Goal: Subscribe to service/newsletter

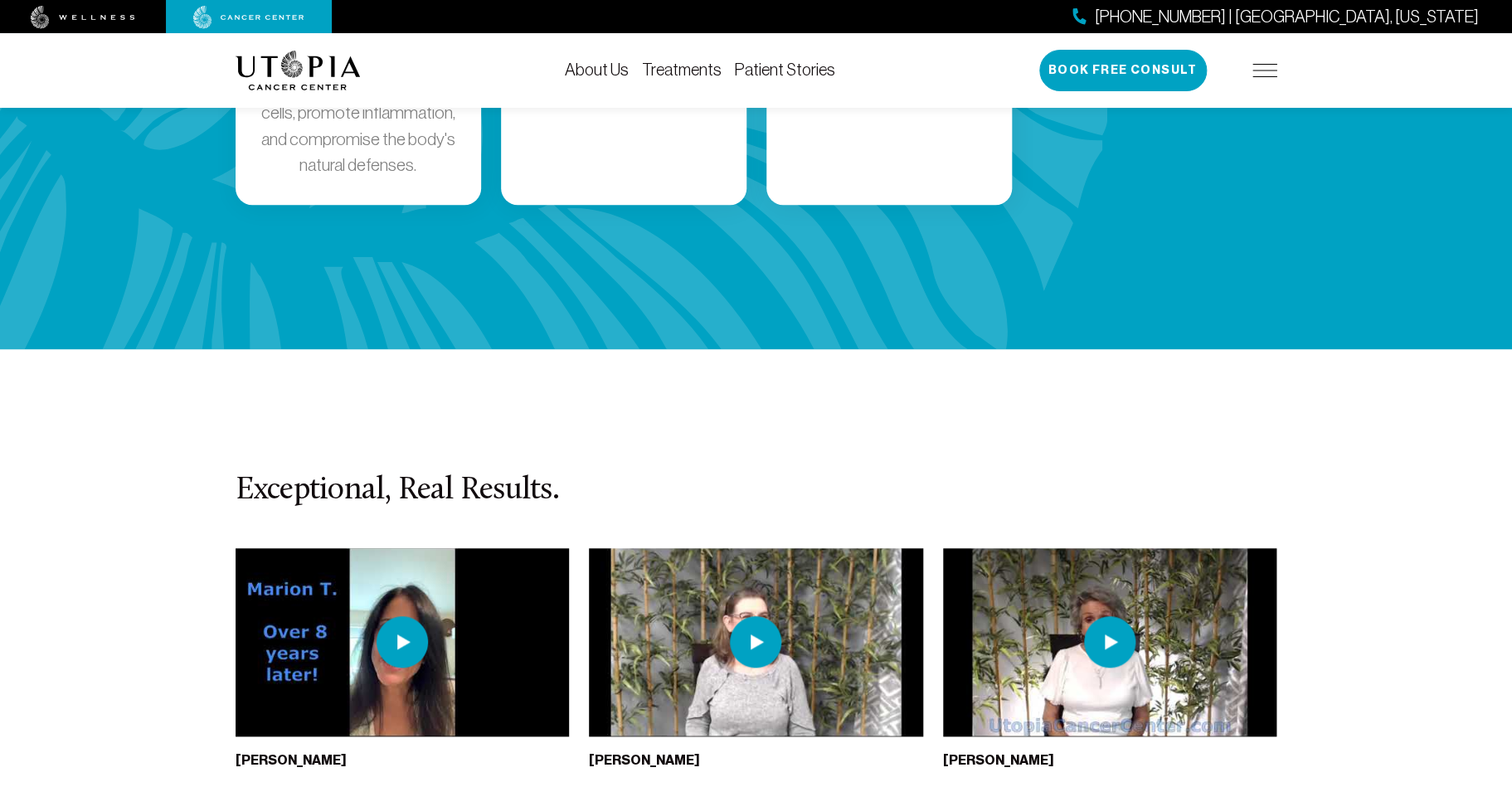
scroll to position [3466, 0]
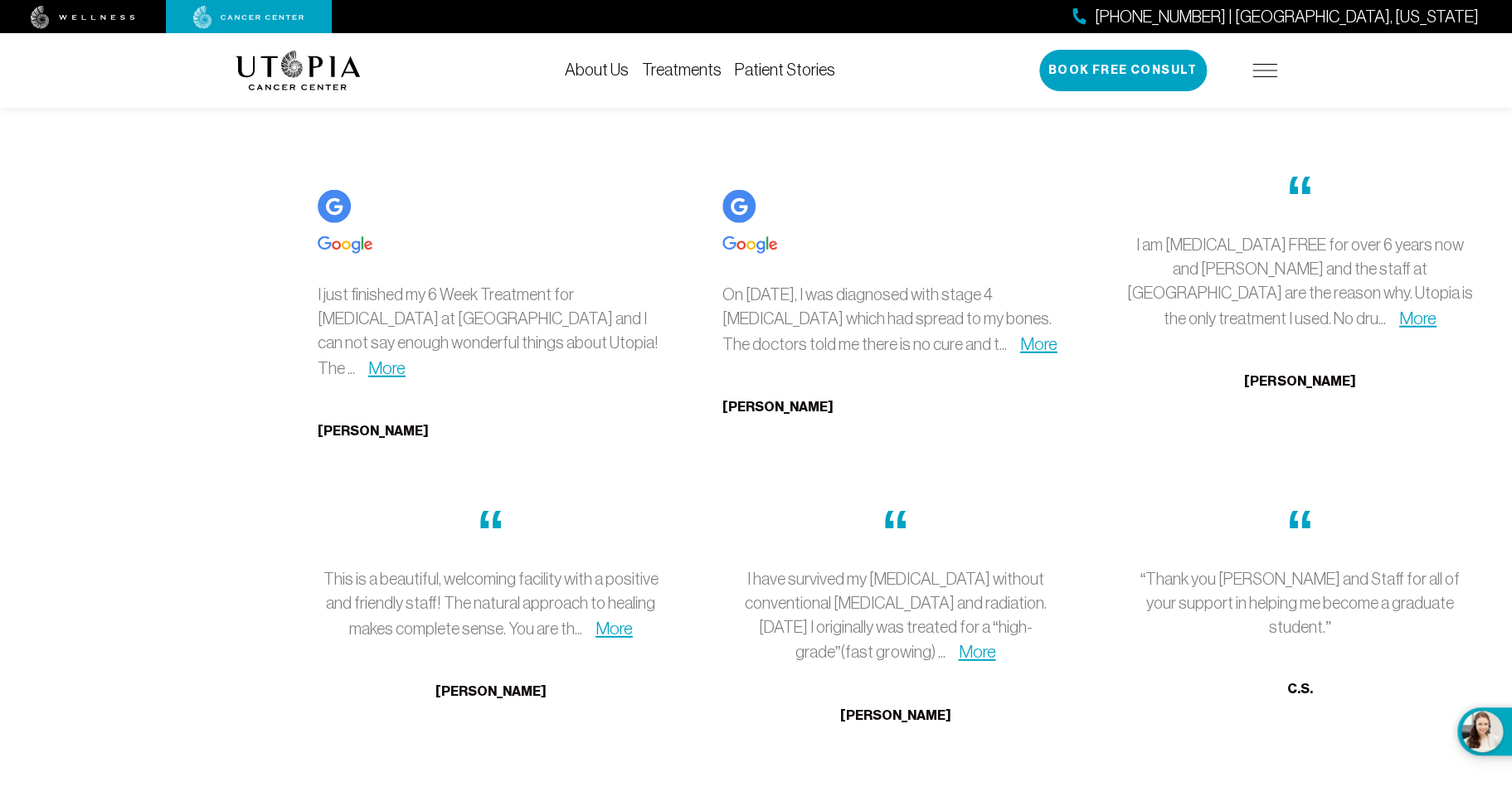
scroll to position [4933, 0]
click at [996, 641] on link "More" at bounding box center [976, 650] width 37 height 19
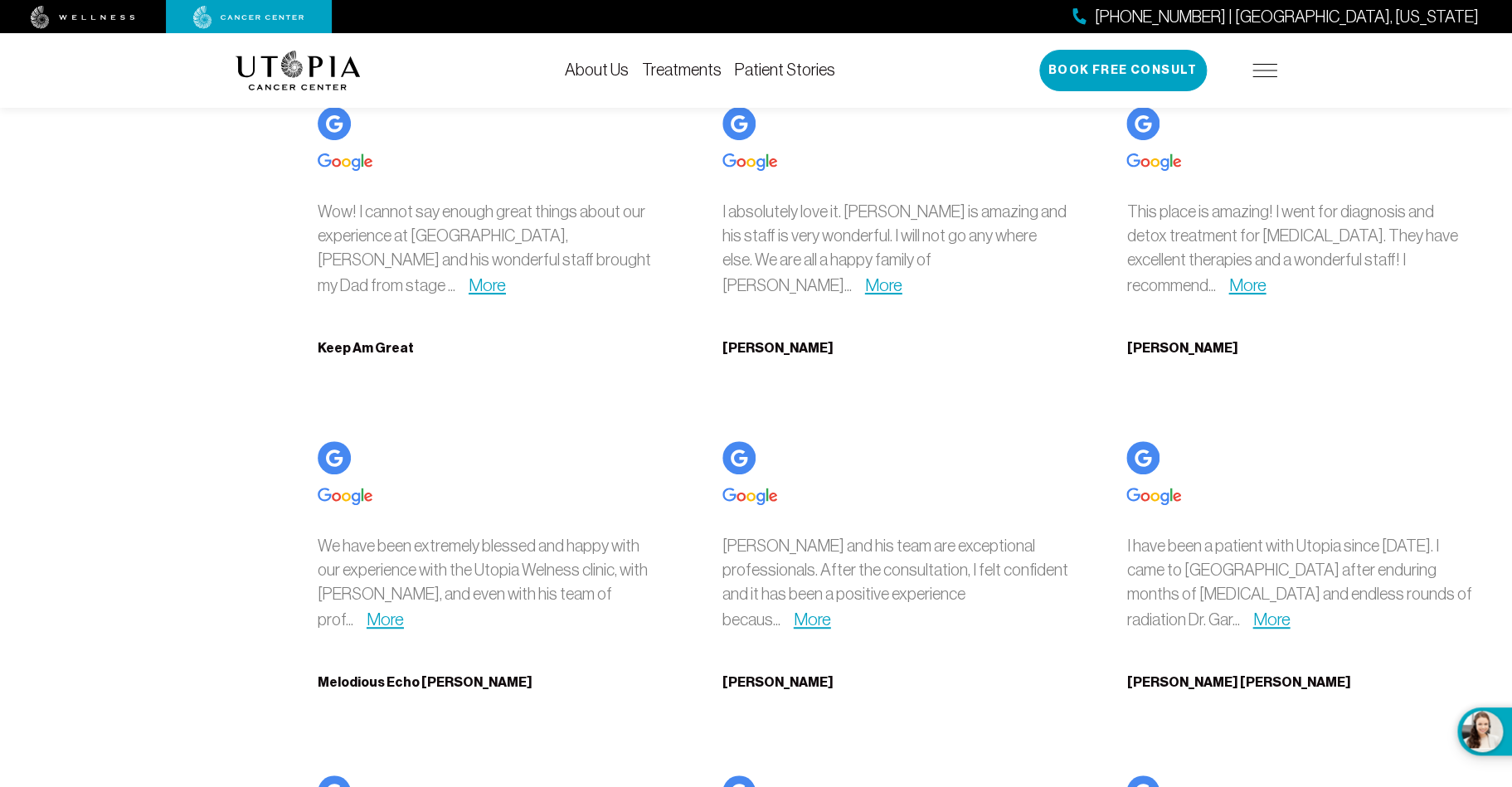
scroll to position [6183, 0]
click at [1221, 609] on link "More" at bounding box center [1270, 618] width 37 height 19
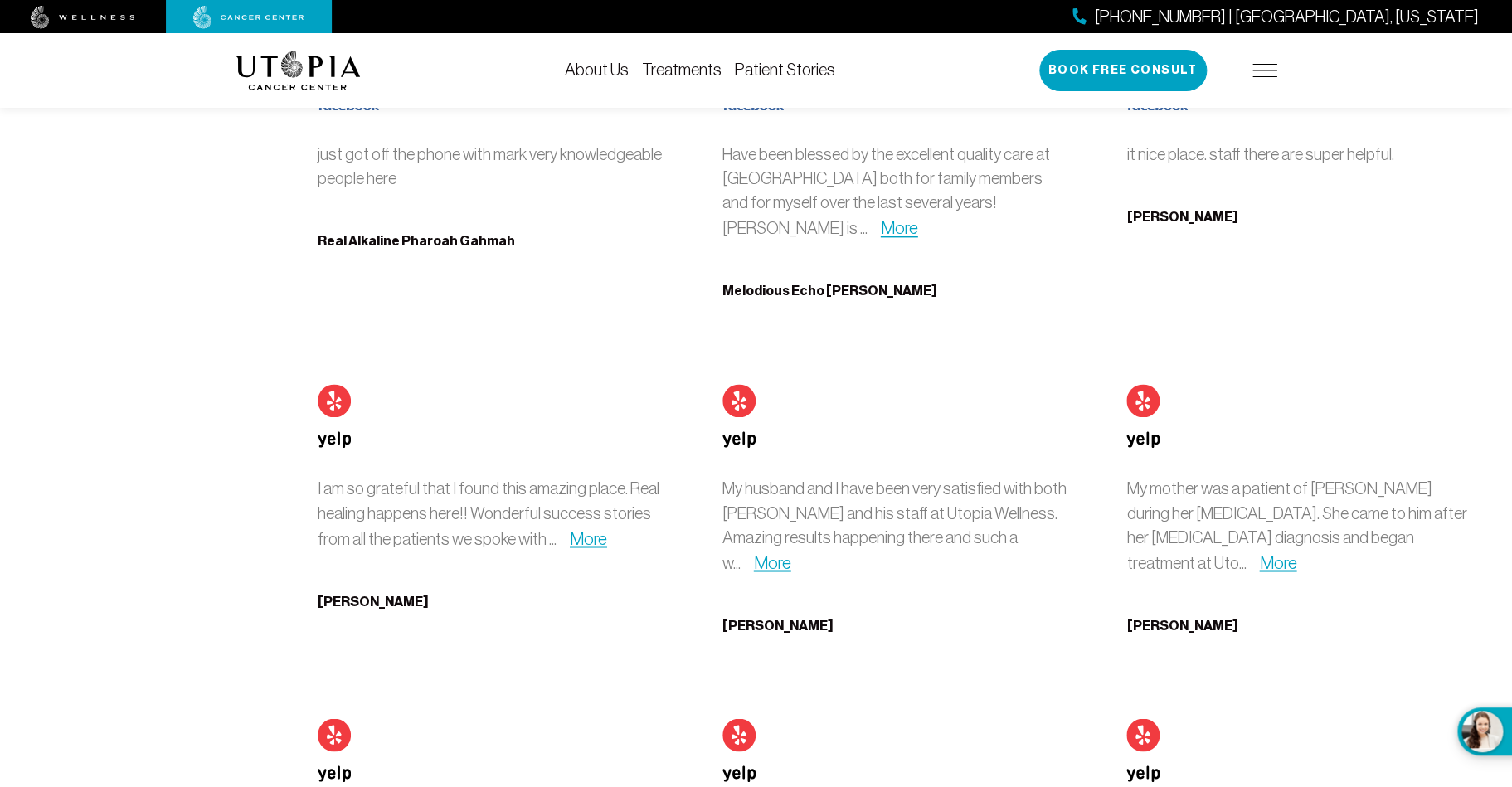
scroll to position [10087, 0]
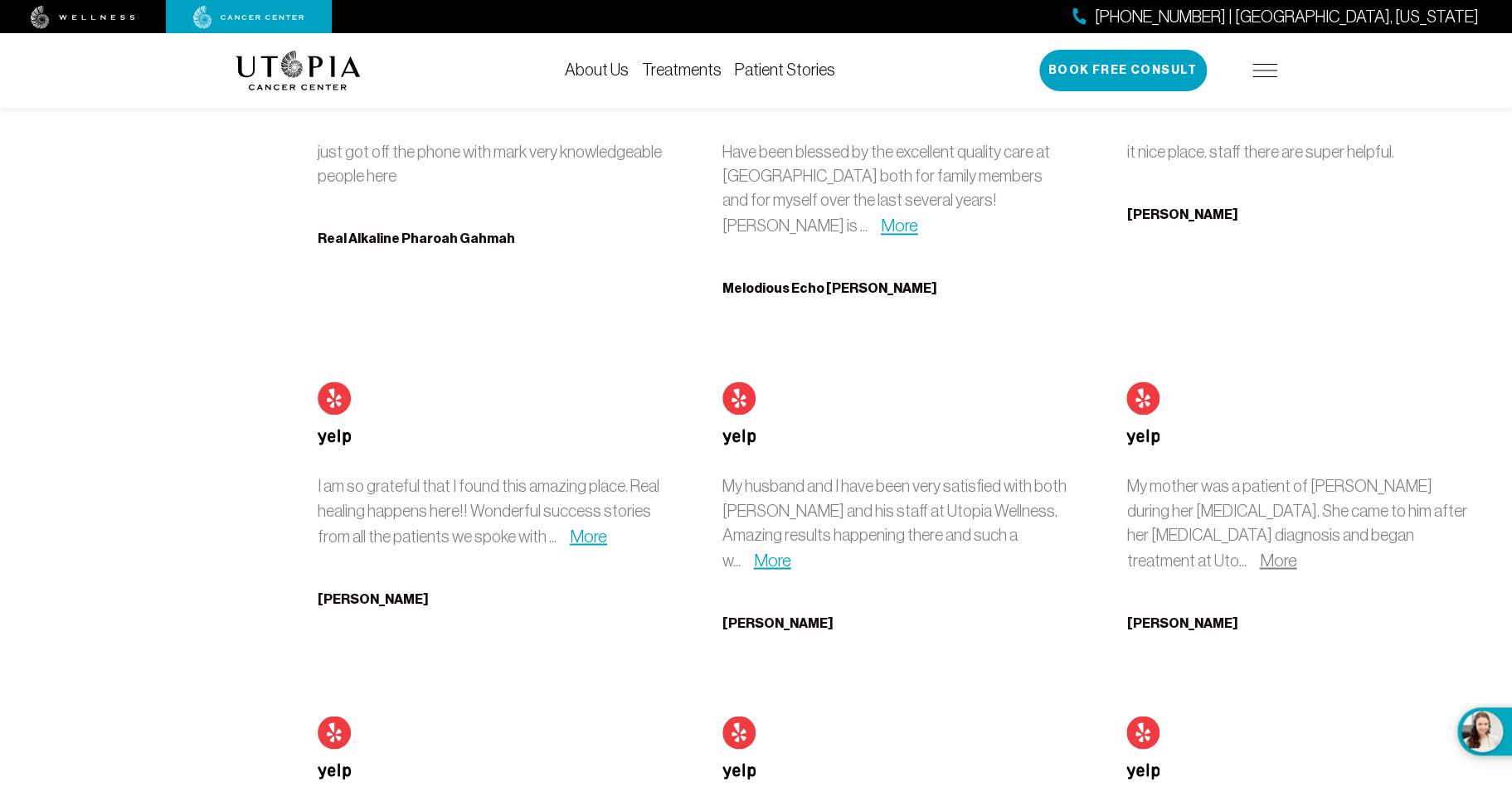
click at [1221, 550] on link "More" at bounding box center [1277, 559] width 37 height 19
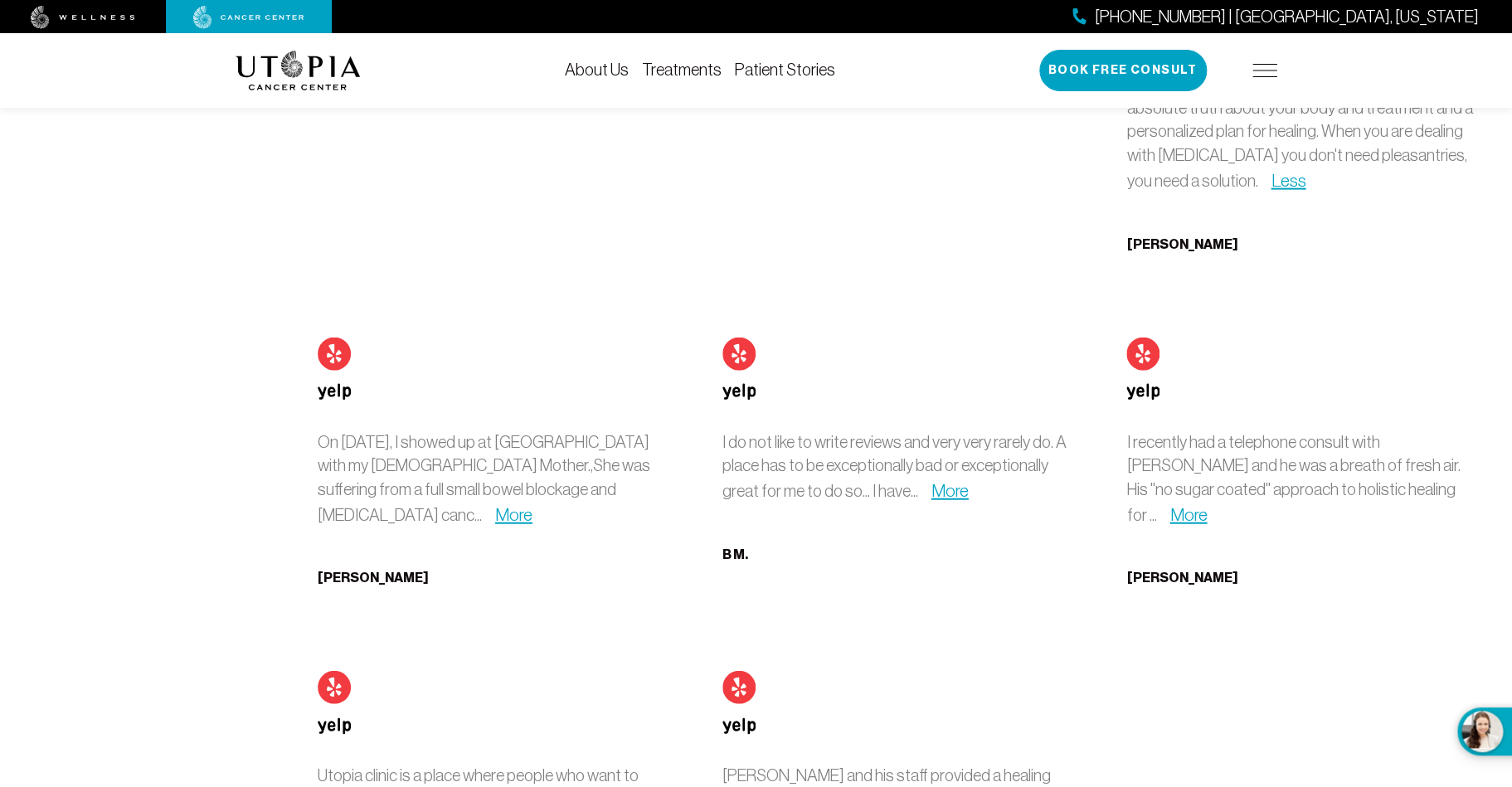
scroll to position [10778, 0]
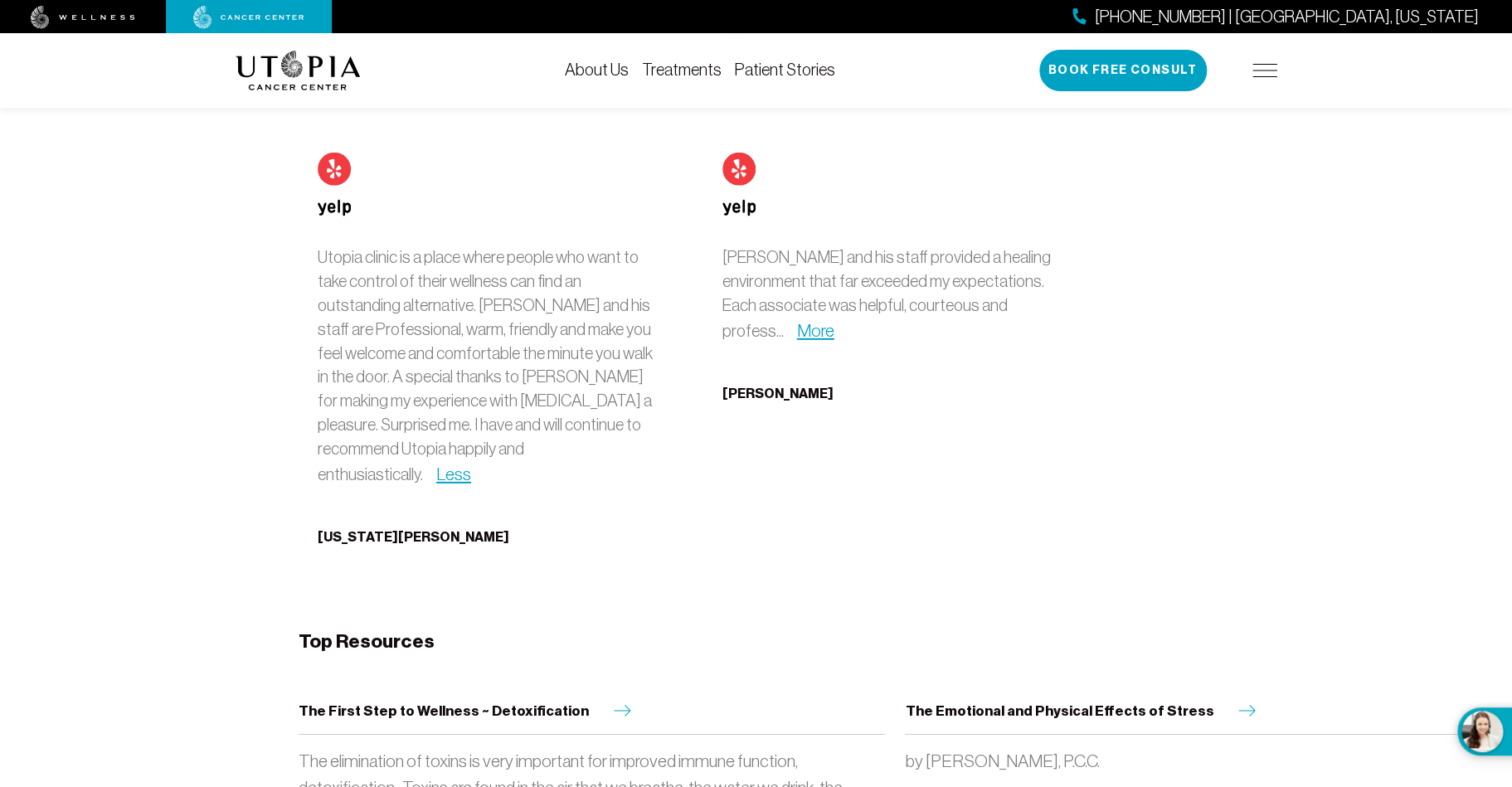
scroll to position [11302, 0]
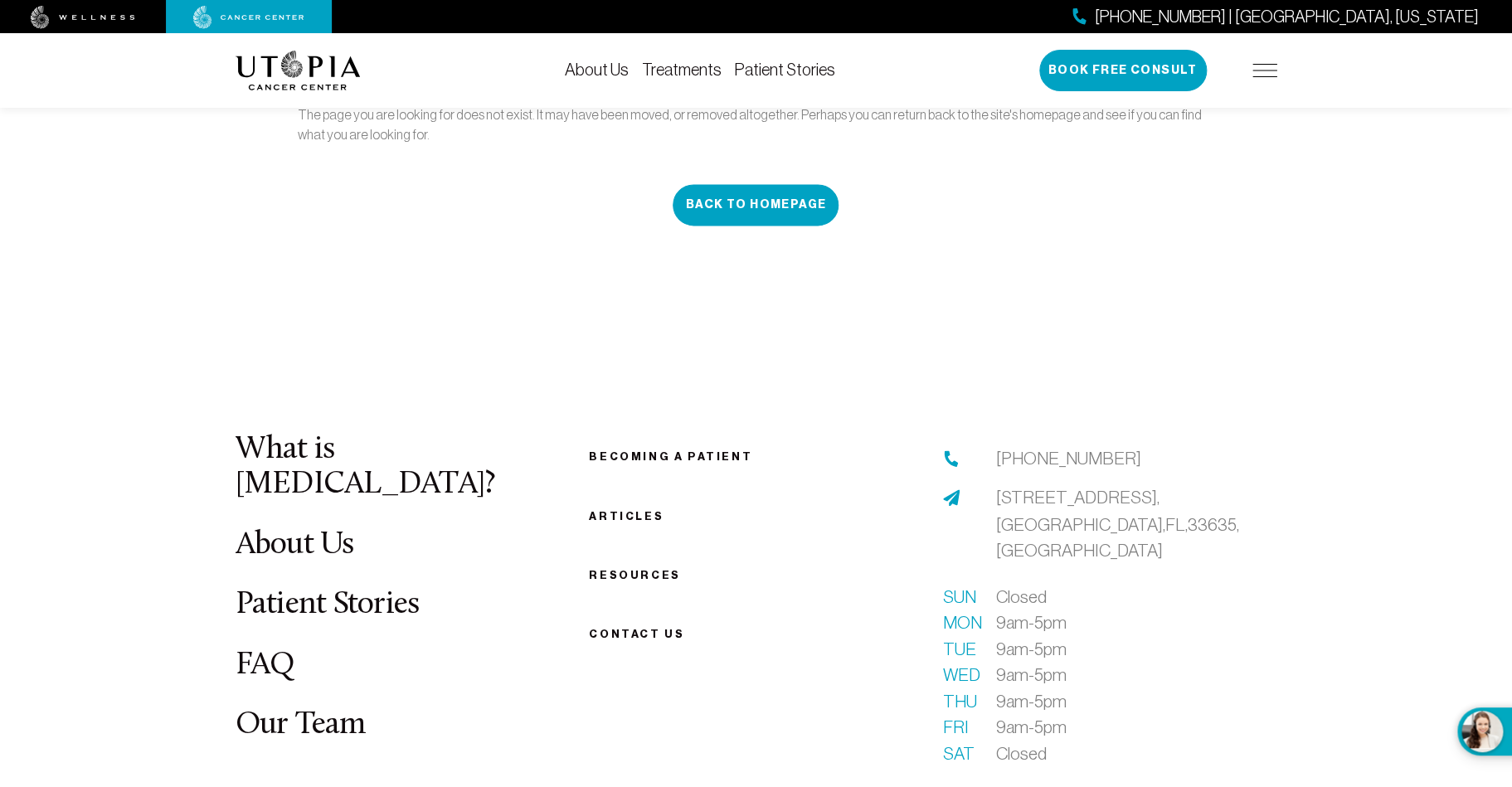
scroll to position [1497, 0]
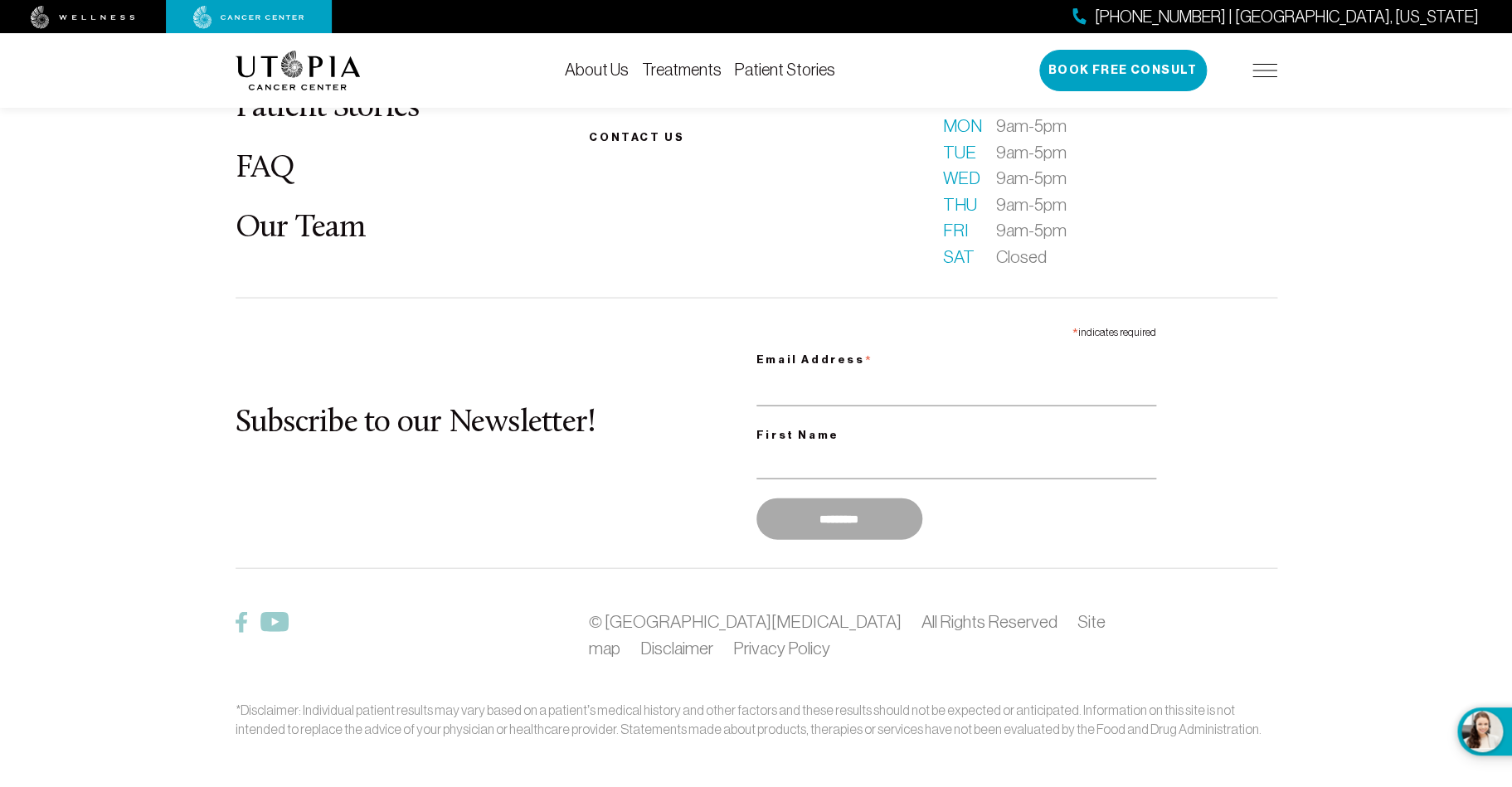
click at [801, 342] on label "Email Address *" at bounding box center [956, 356] width 400 height 29
click at [801, 371] on input "Email Address *" at bounding box center [956, 388] width 400 height 34
type input "**********"
click at [777, 444] on input "First Name" at bounding box center [956, 461] width 400 height 34
type input "*****"
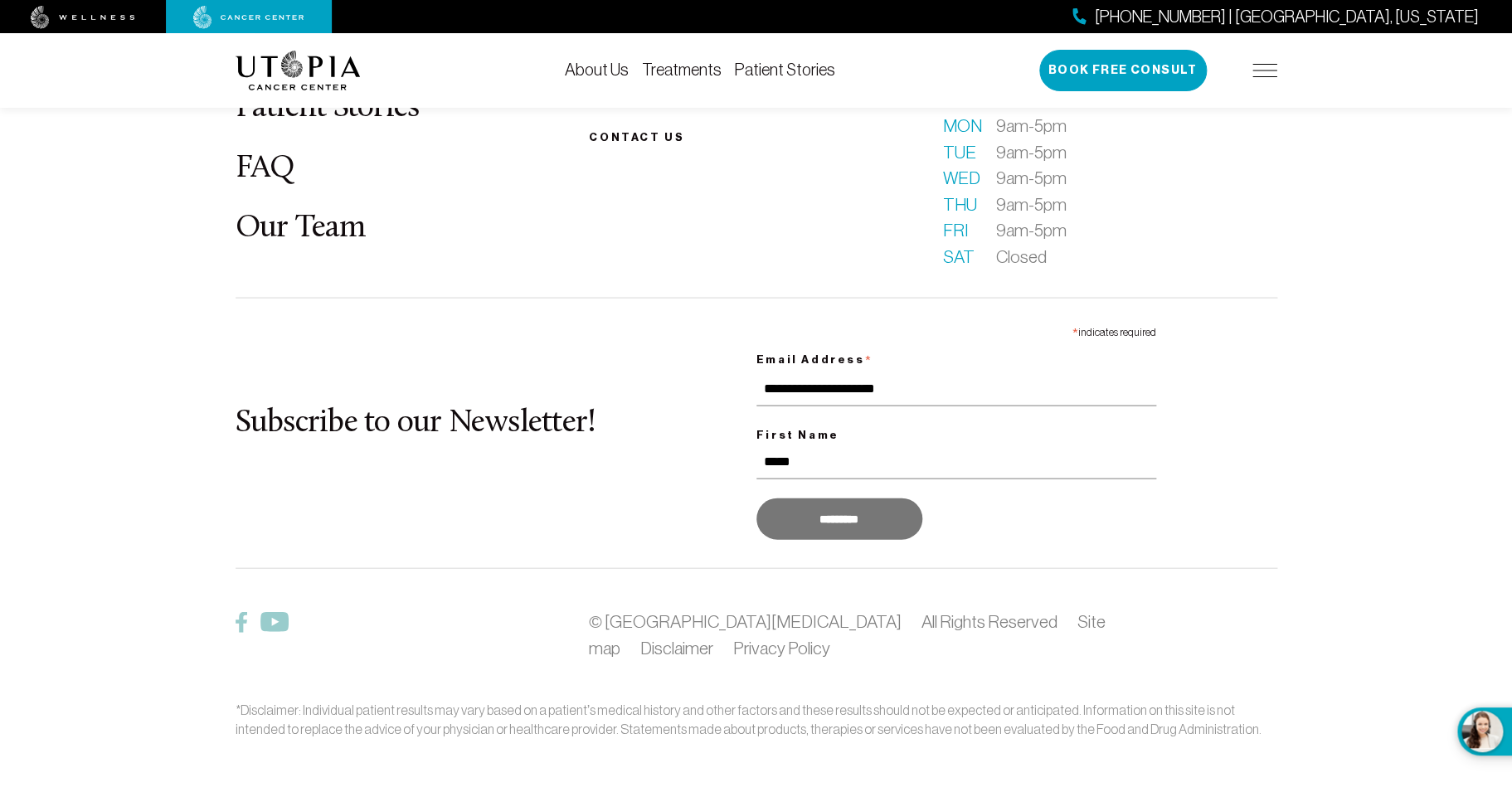
click at [872, 497] on input "*********" at bounding box center [839, 518] width 166 height 42
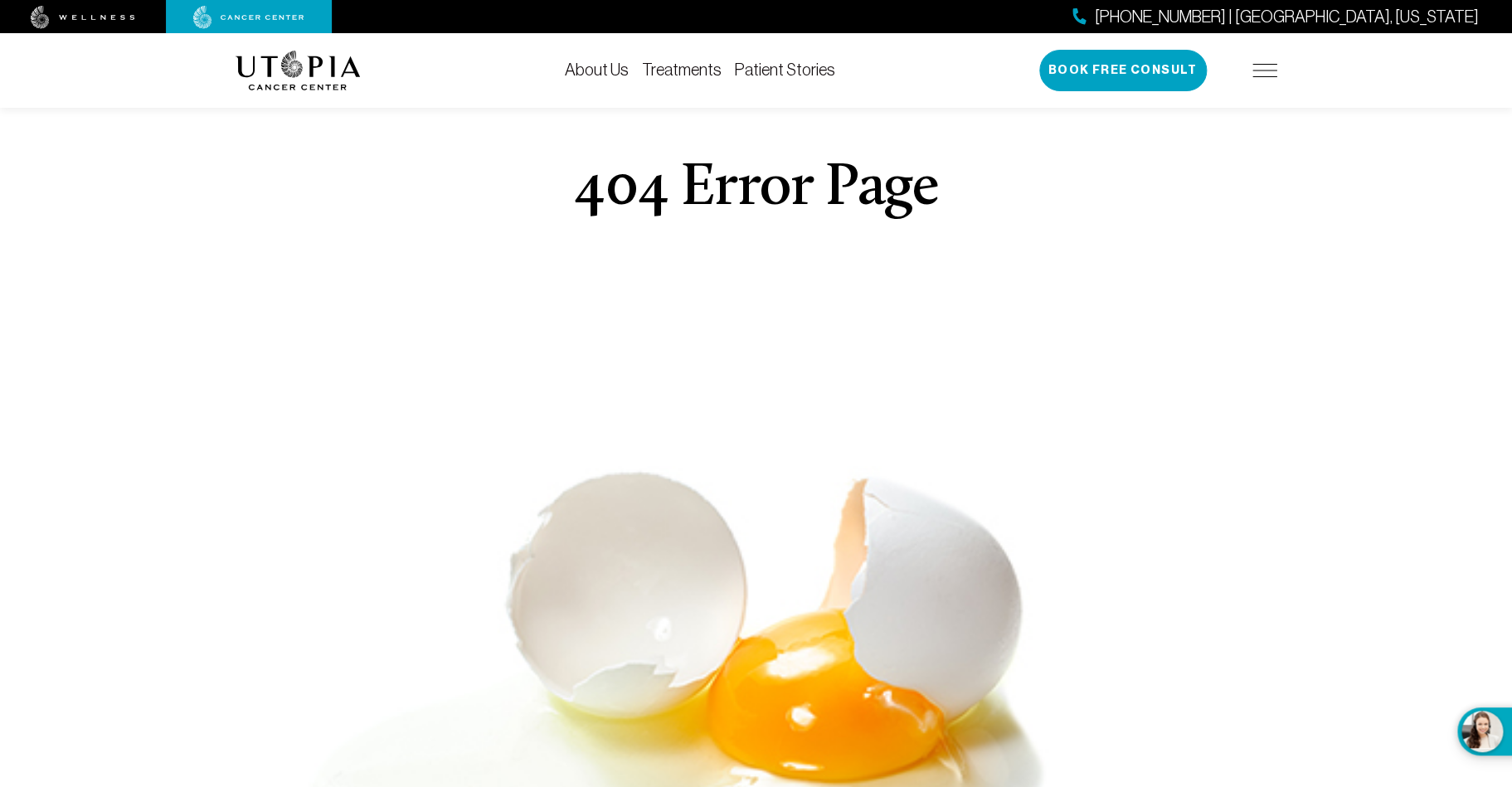
scroll to position [0, 0]
